Goal: Information Seeking & Learning: Learn about a topic

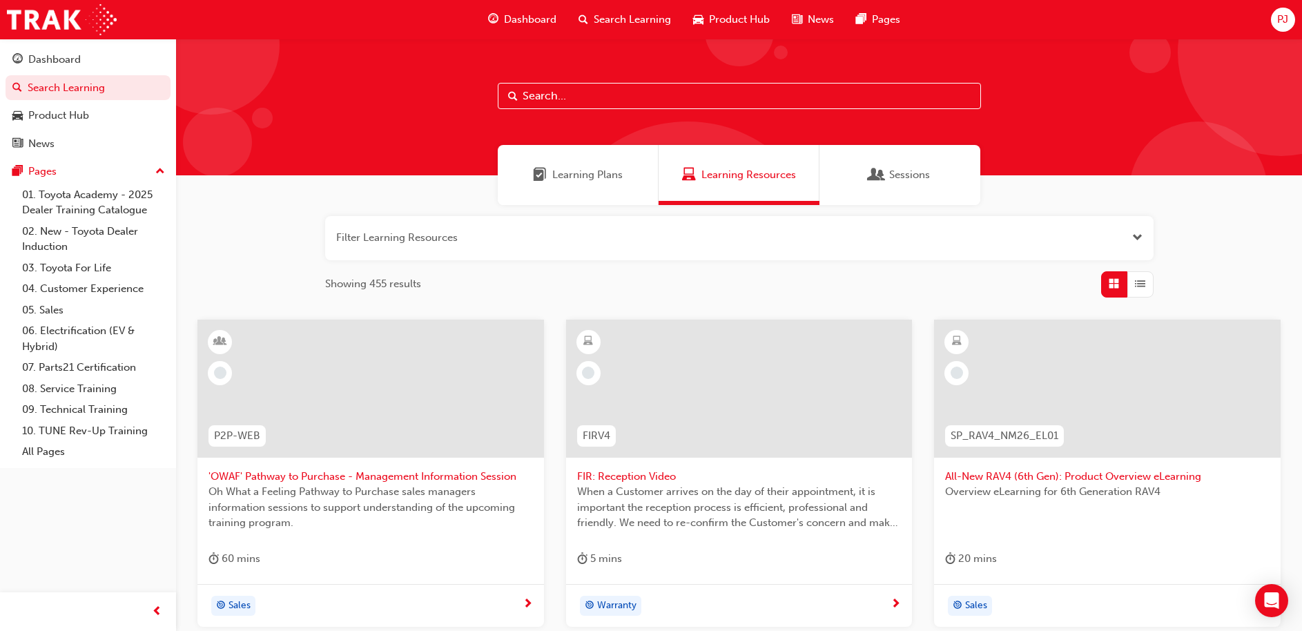
scroll to position [494, 0]
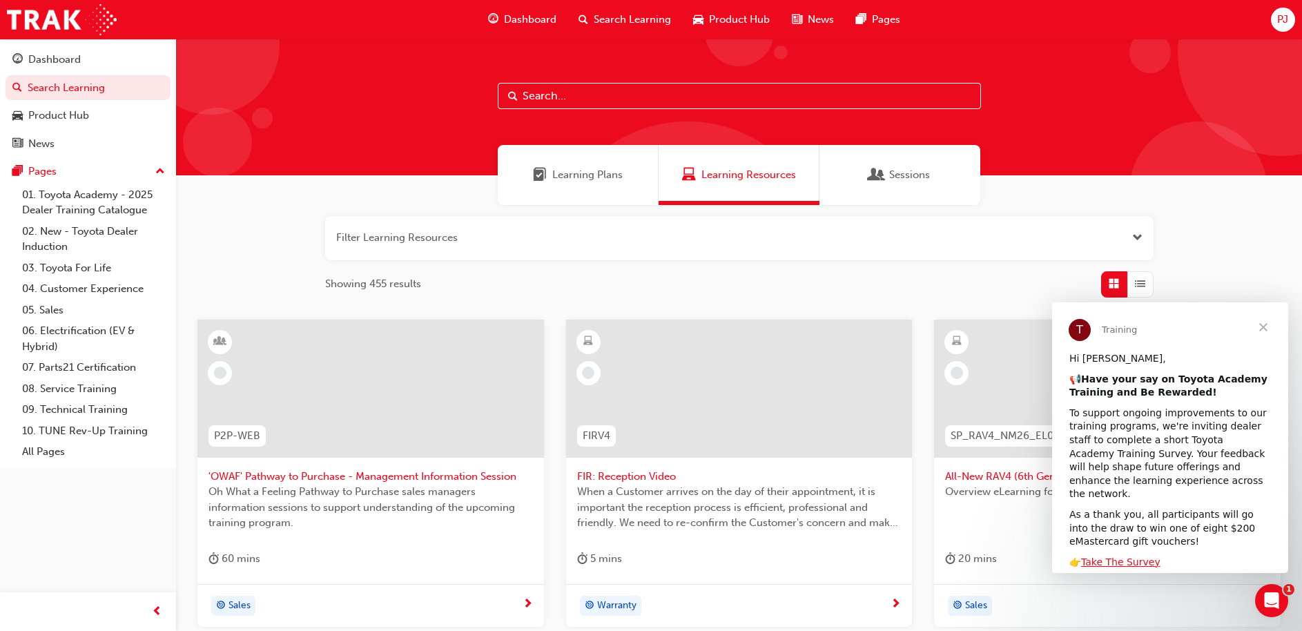
click at [533, 15] on span "Dashboard" at bounding box center [530, 20] width 52 height 16
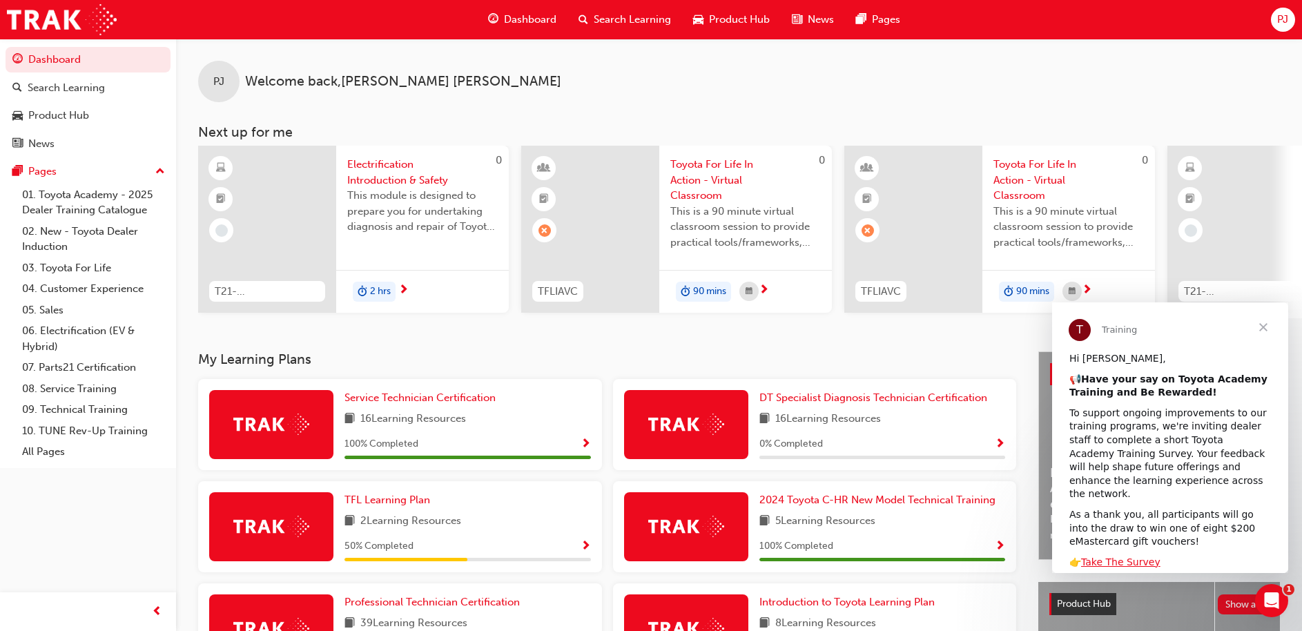
scroll to position [146, 0]
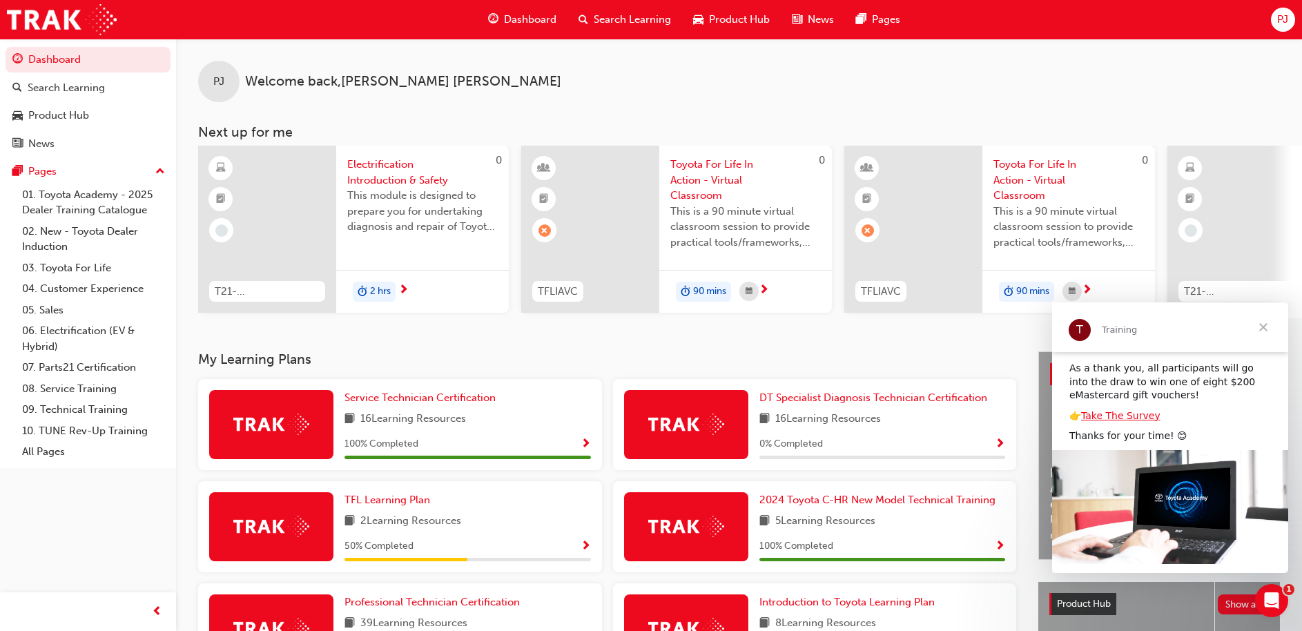
click at [383, 177] on span "Electrification Introduction & Safety" at bounding box center [422, 172] width 151 height 31
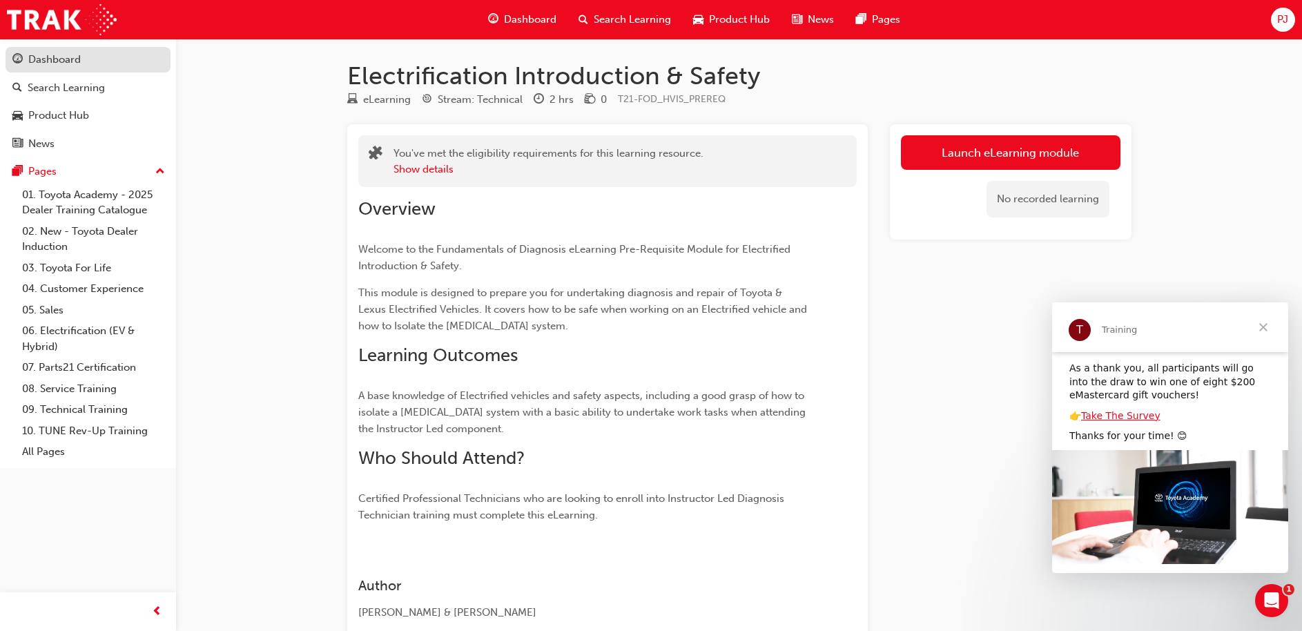
click at [66, 63] on div "Dashboard" at bounding box center [54, 60] width 52 height 16
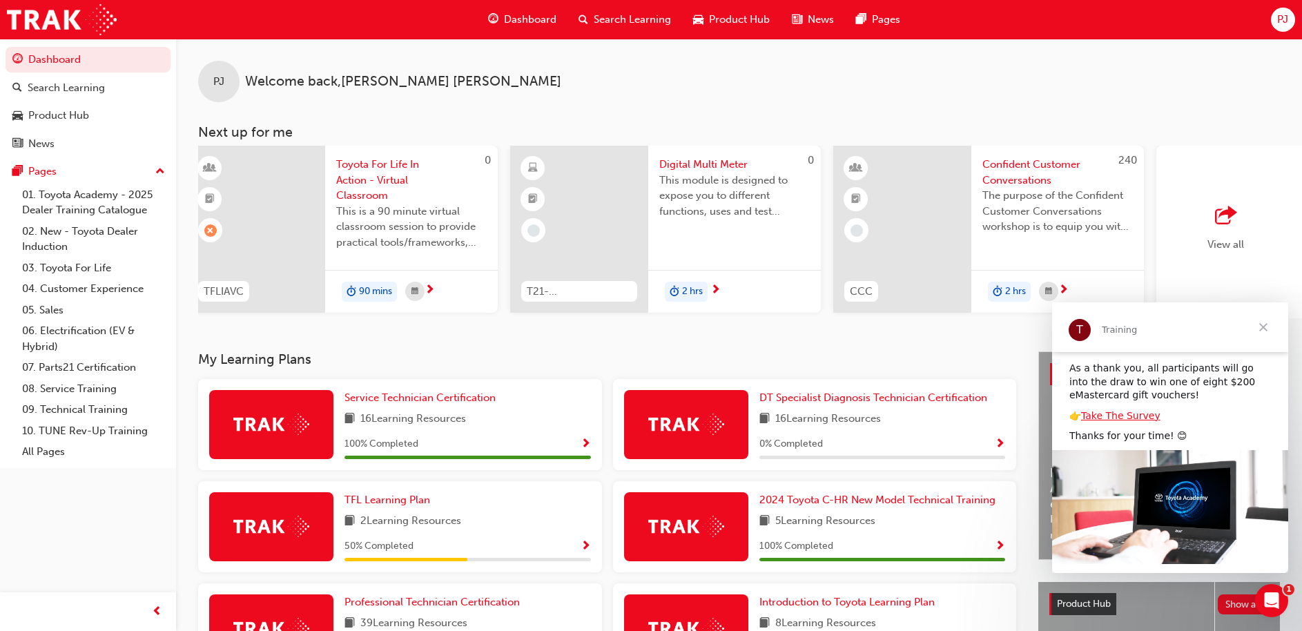
scroll to position [0, 659]
click at [724, 164] on span "Digital Multi Meter" at bounding box center [732, 165] width 151 height 16
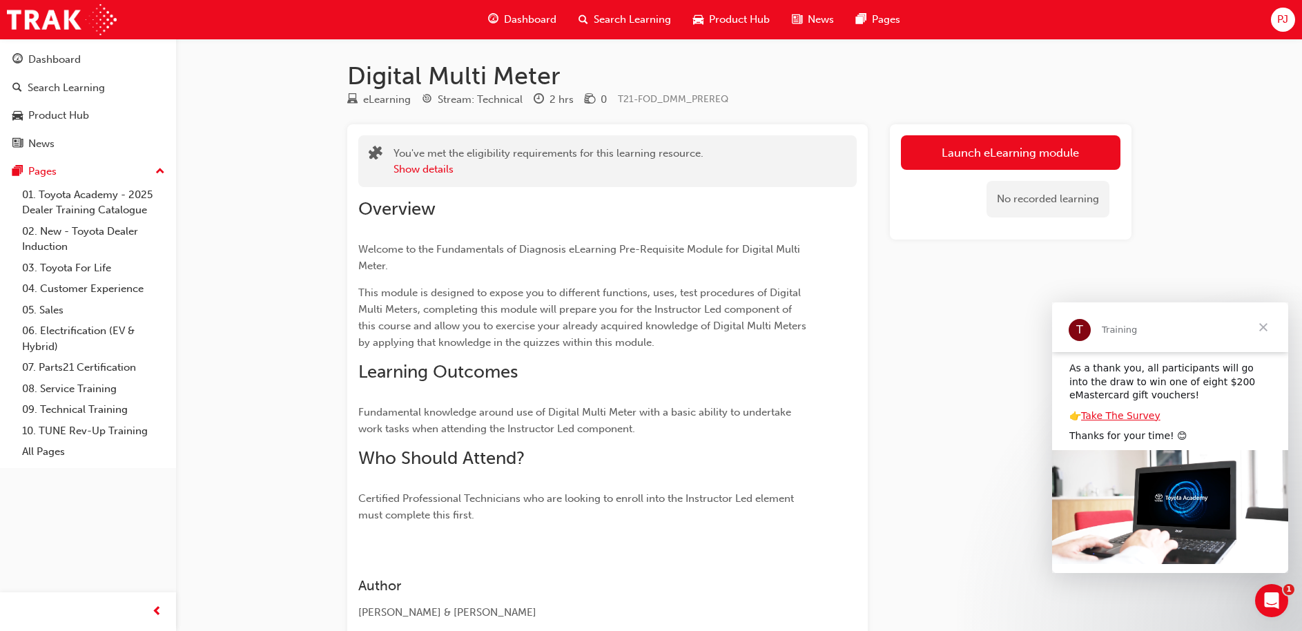
click at [980, 398] on div "Launch eLearning module No recorded learning" at bounding box center [1011, 383] width 242 height 519
